Goal: Task Accomplishment & Management: Manage account settings

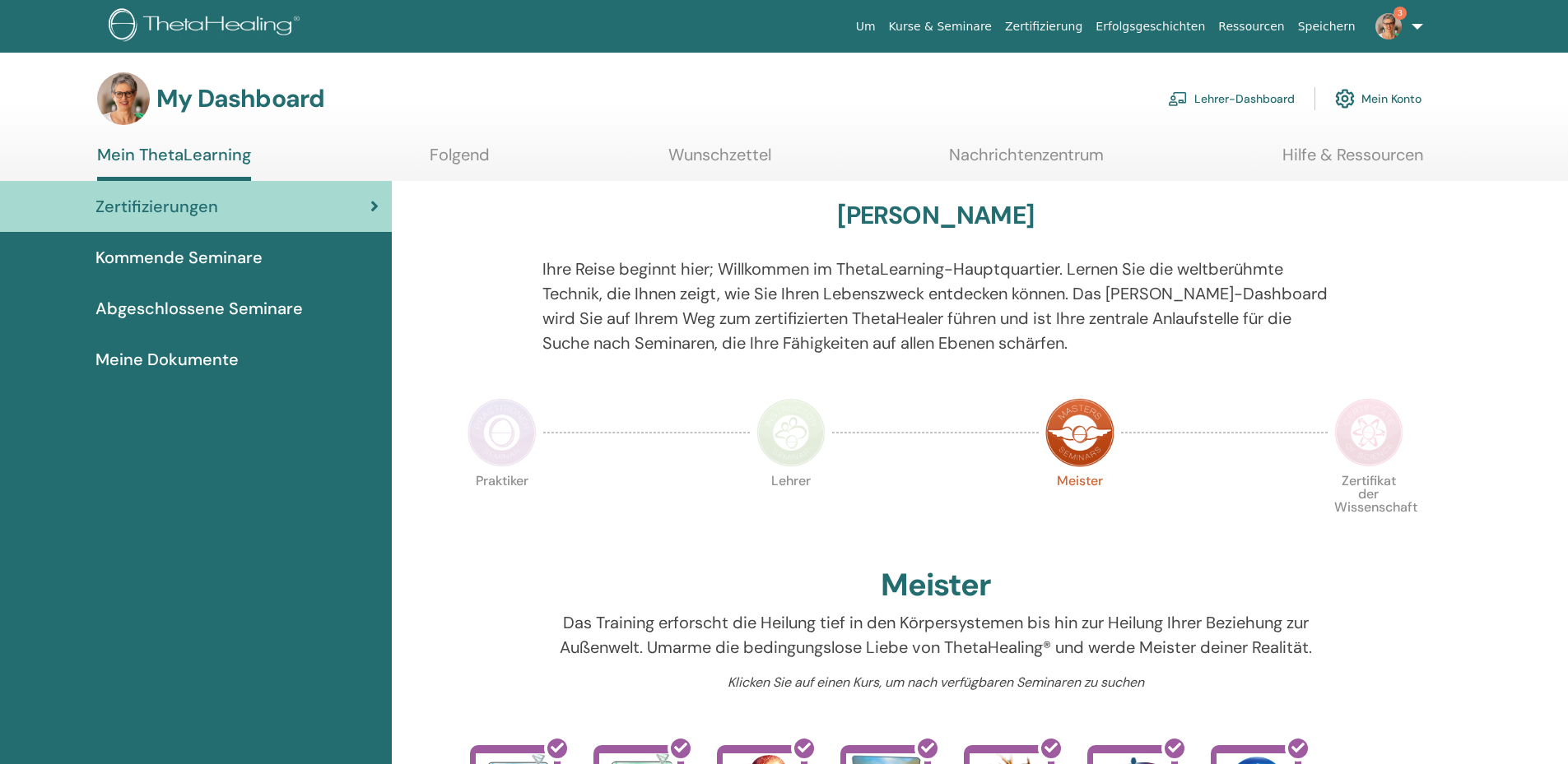
click at [1212, 94] on link "Lehrer-Dashboard" at bounding box center [1231, 99] width 127 height 36
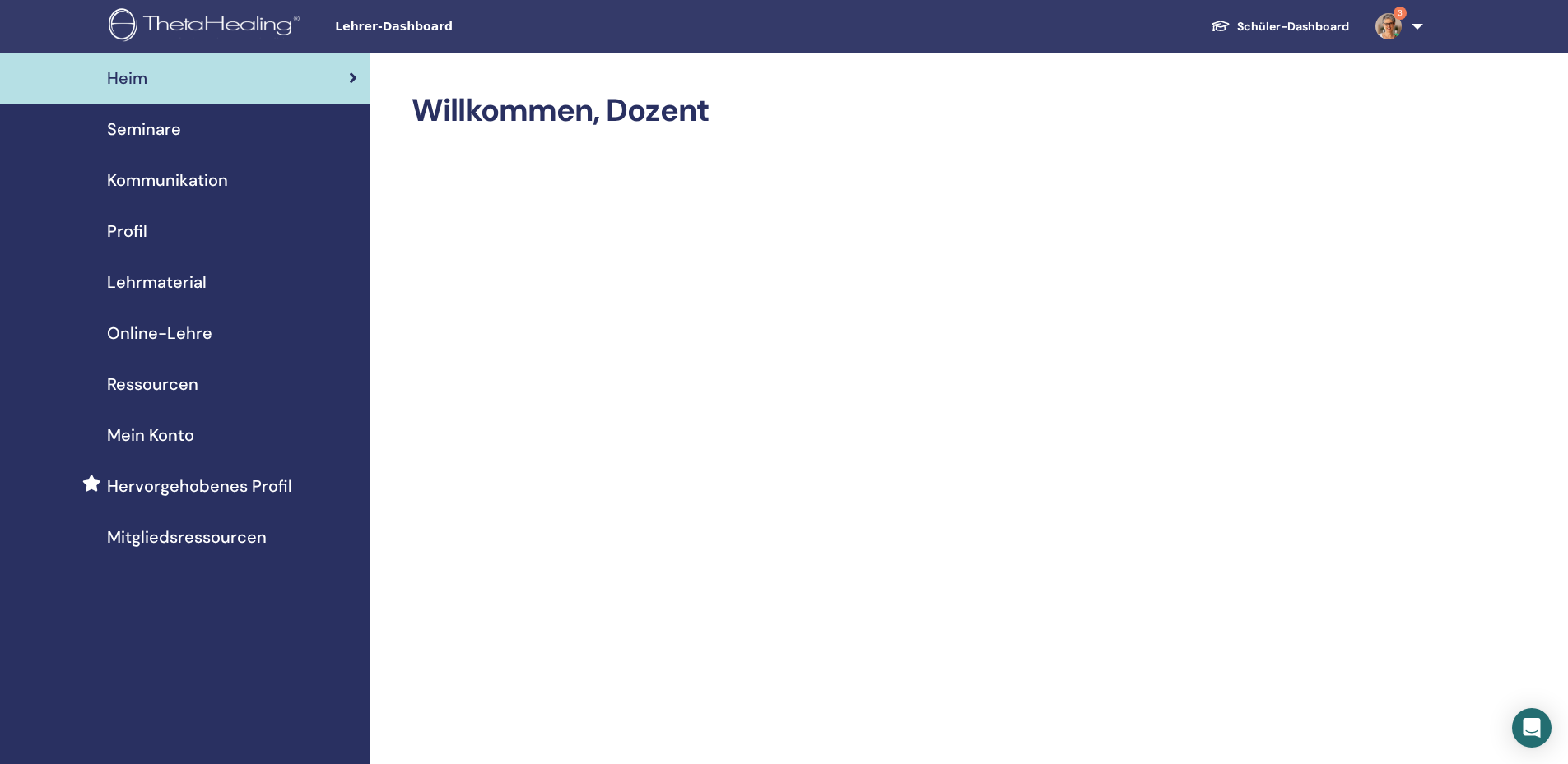
click at [149, 439] on span "Mein Konto" at bounding box center [150, 435] width 87 height 24
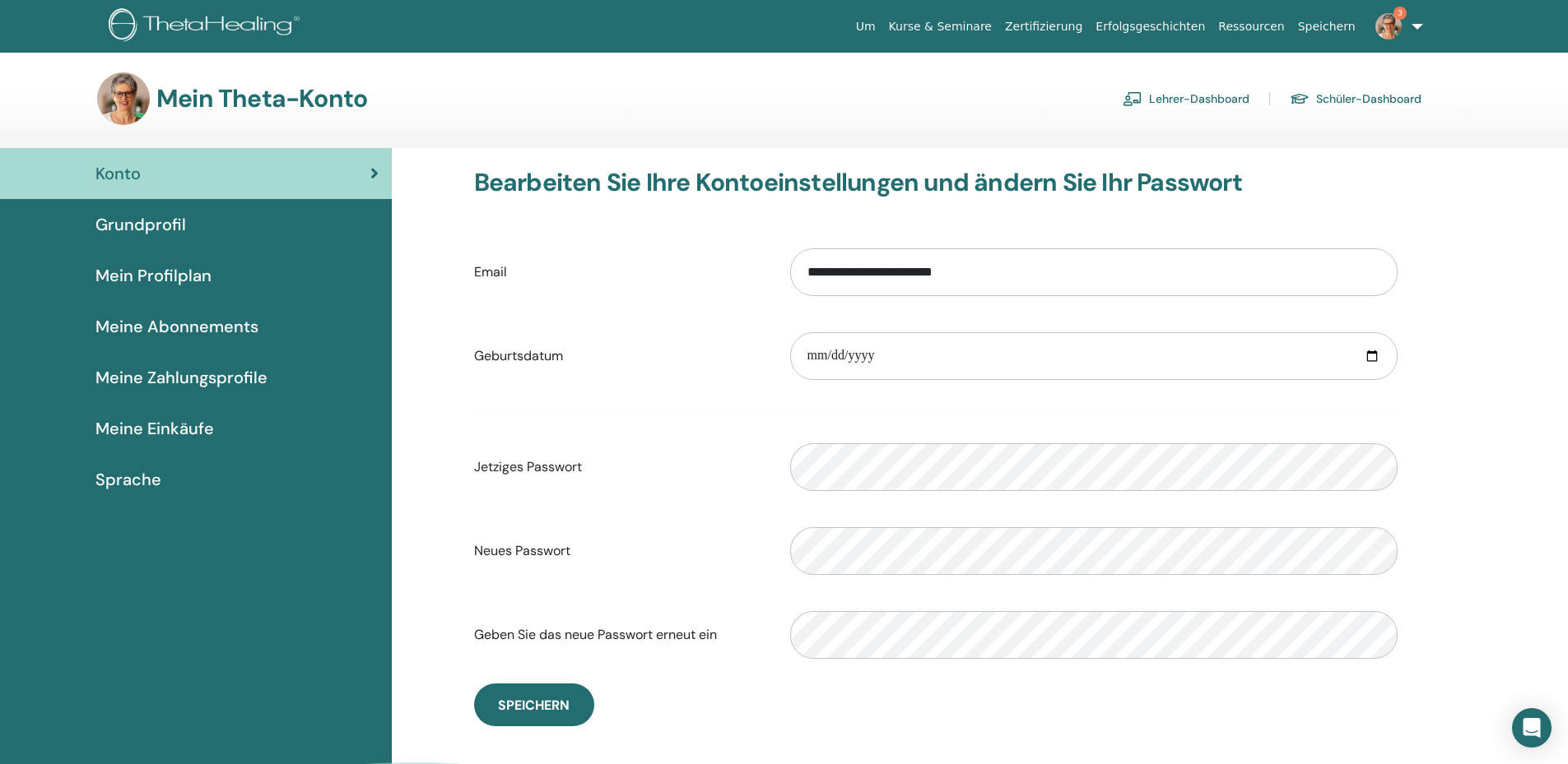
click at [161, 318] on span "Meine Abonnements" at bounding box center [176, 326] width 163 height 24
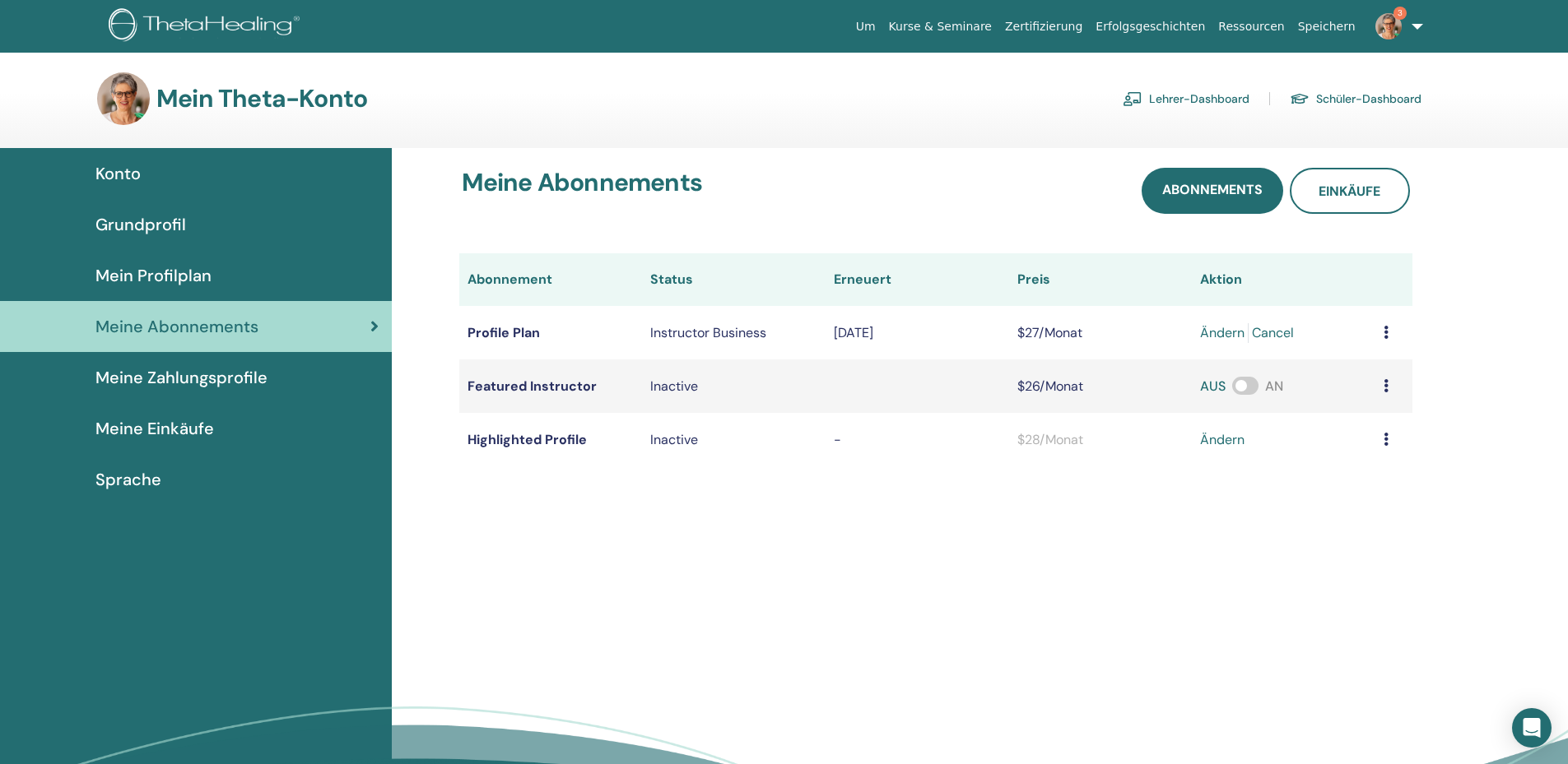
click at [146, 431] on span "Meine Einkäufe" at bounding box center [155, 428] width 118 height 24
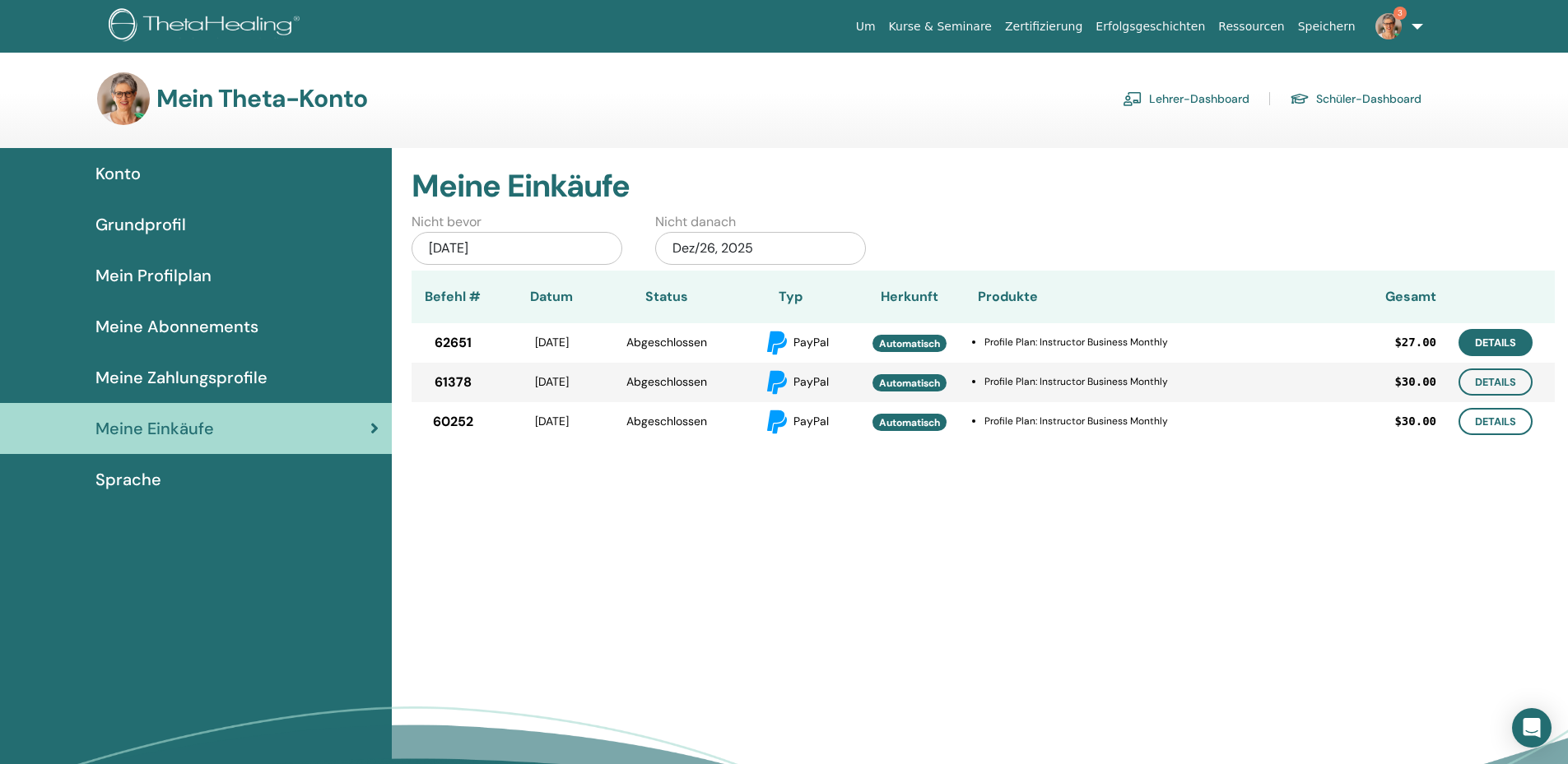
click at [1484, 349] on link "Details" at bounding box center [1495, 343] width 74 height 27
click at [1191, 105] on link "Lehrer-Dashboard" at bounding box center [1185, 98] width 127 height 26
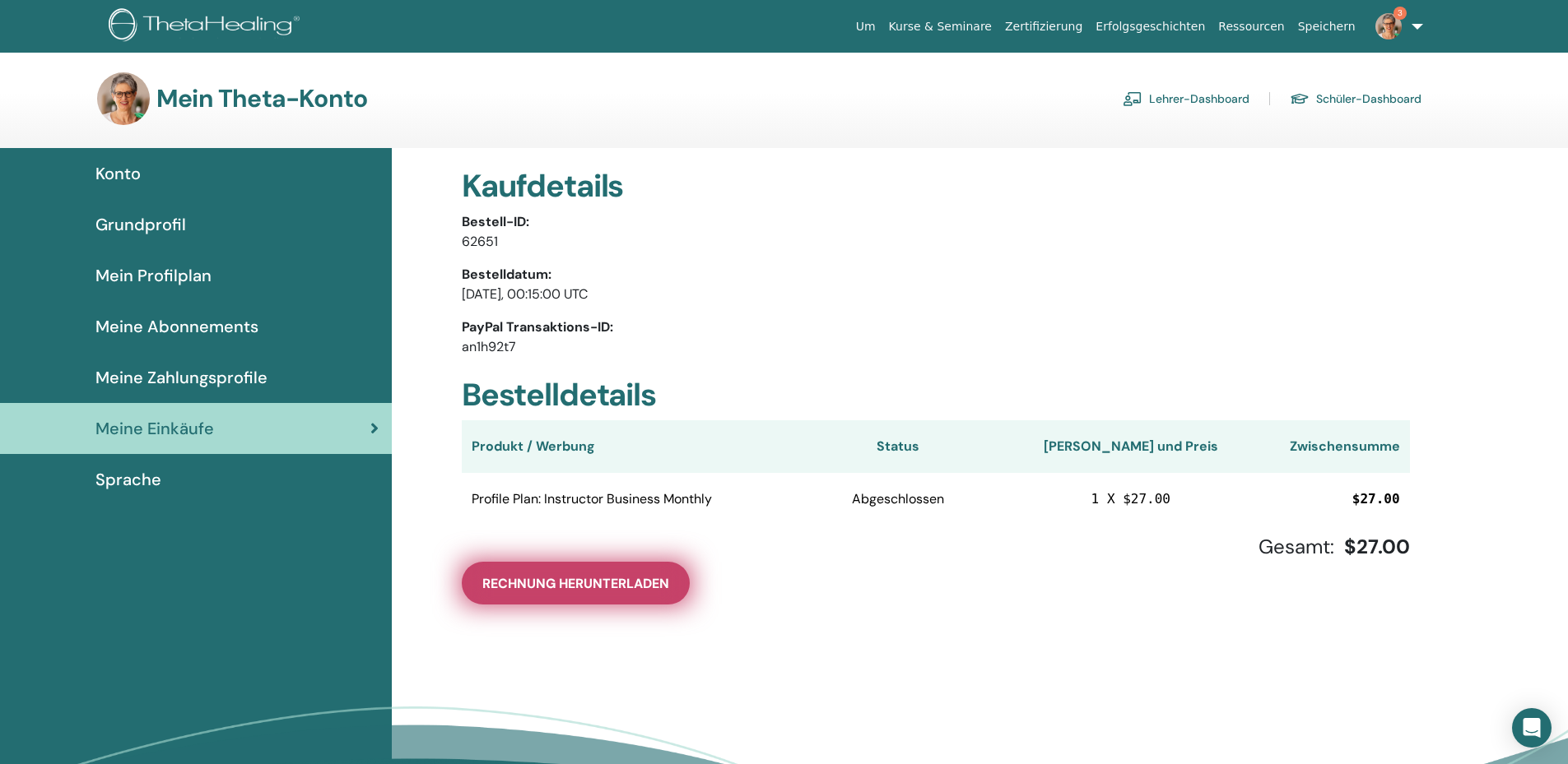
click at [610, 591] on span "Rechnung herunterladen" at bounding box center [575, 583] width 187 height 17
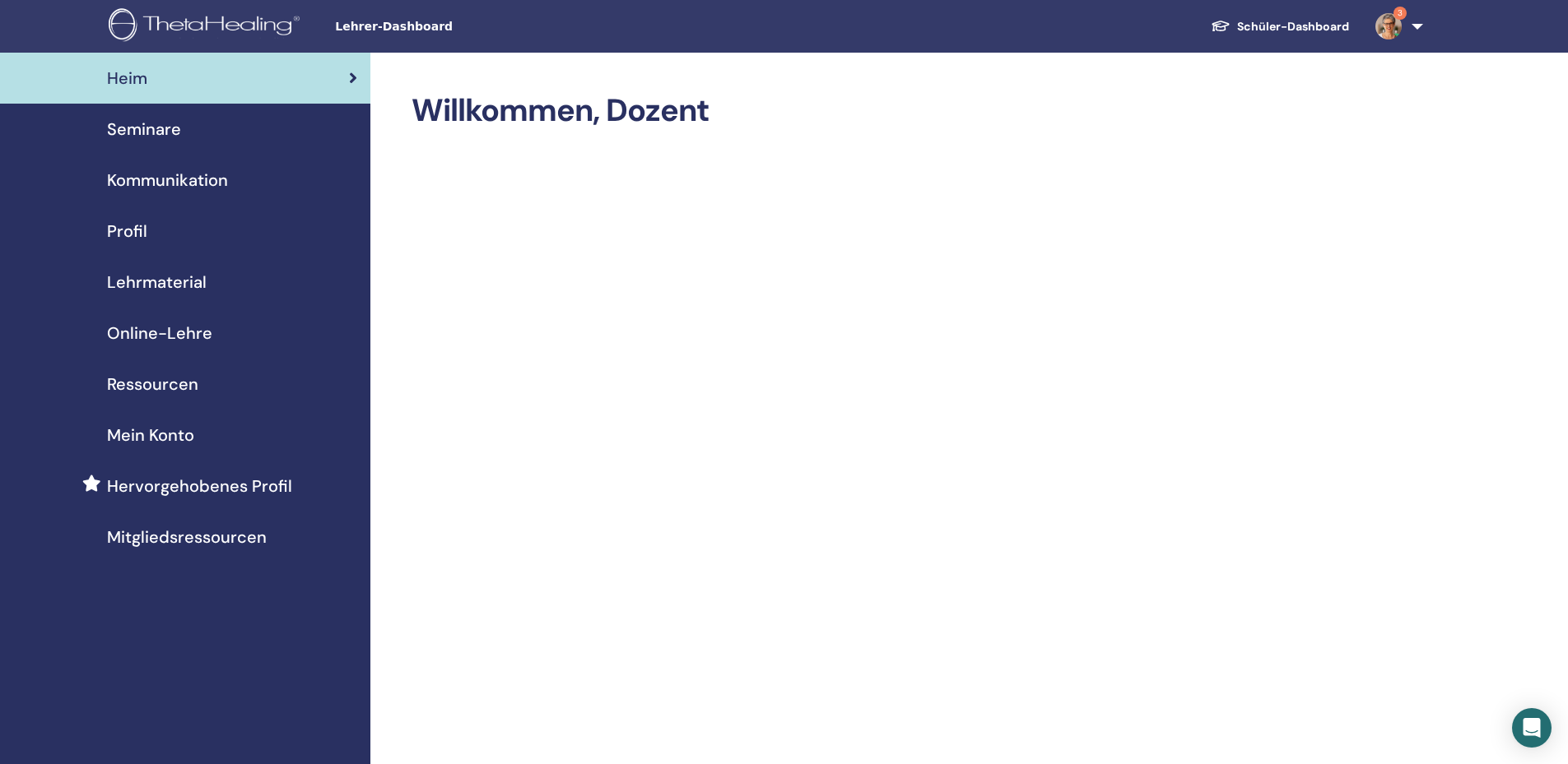
click at [149, 122] on span "Seminare" at bounding box center [144, 128] width 74 height 24
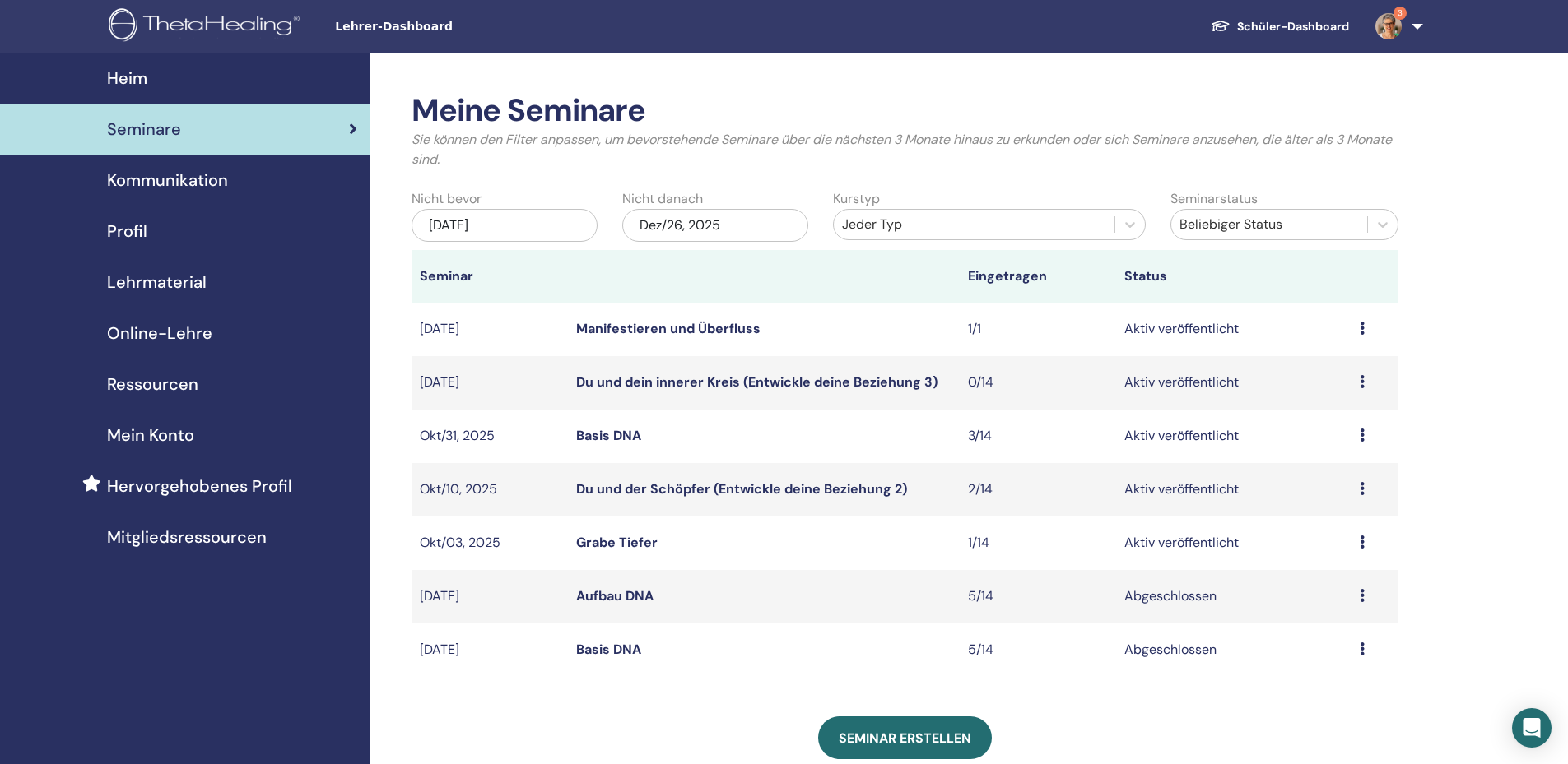
click at [1365, 542] on div "Vorschau Bearbeiten Teilnehmer Absagen" at bounding box center [1375, 543] width 30 height 19
click at [1321, 599] on link "Teilnehmer" at bounding box center [1320, 605] width 67 height 17
